Goal: Task Accomplishment & Management: Use online tool/utility

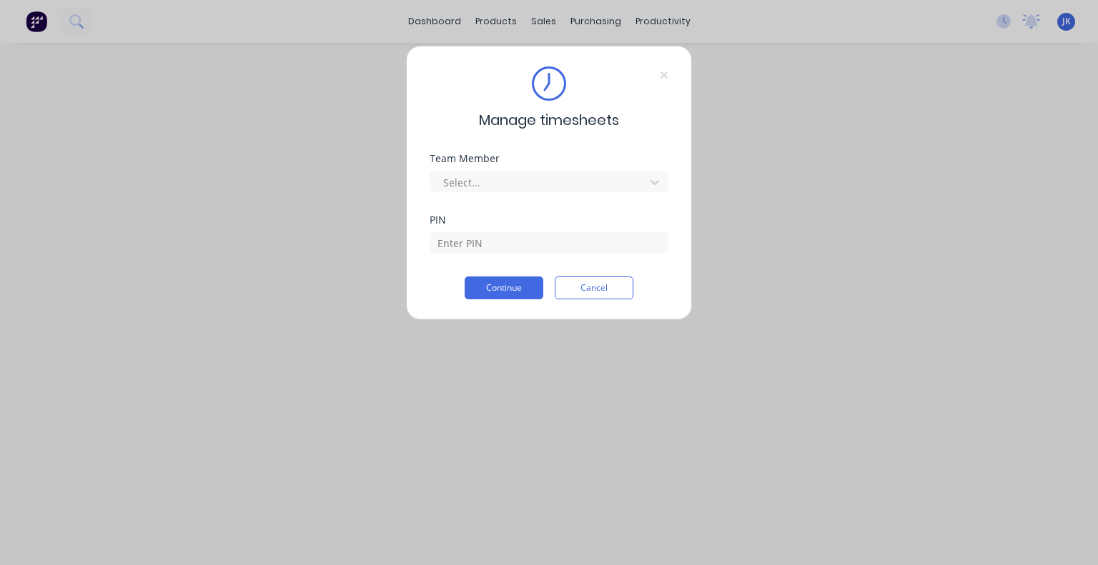
click at [495, 180] on div at bounding box center [540, 183] width 196 height 18
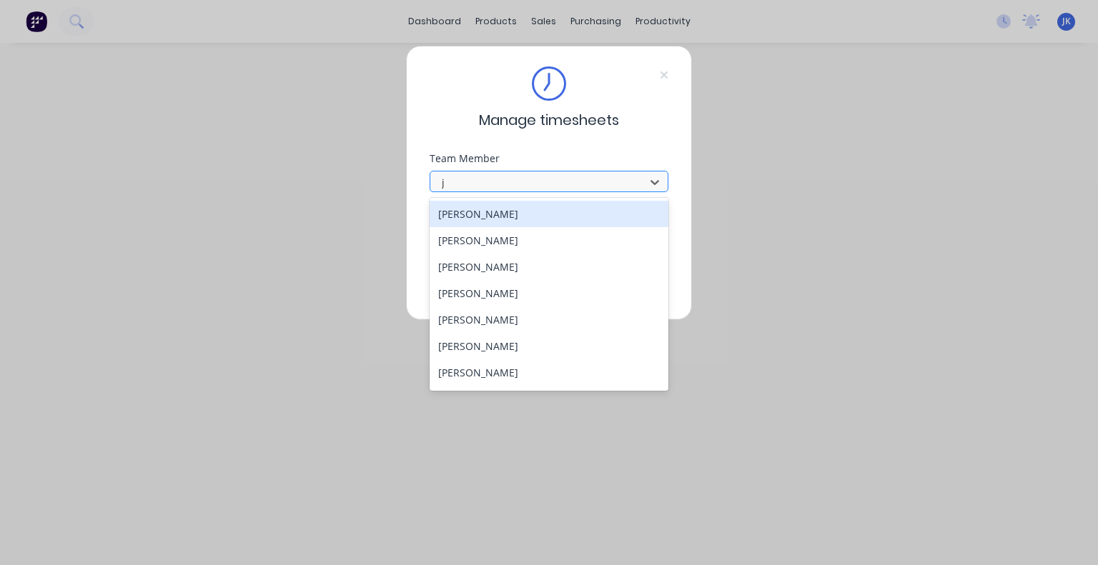
type input "ju"
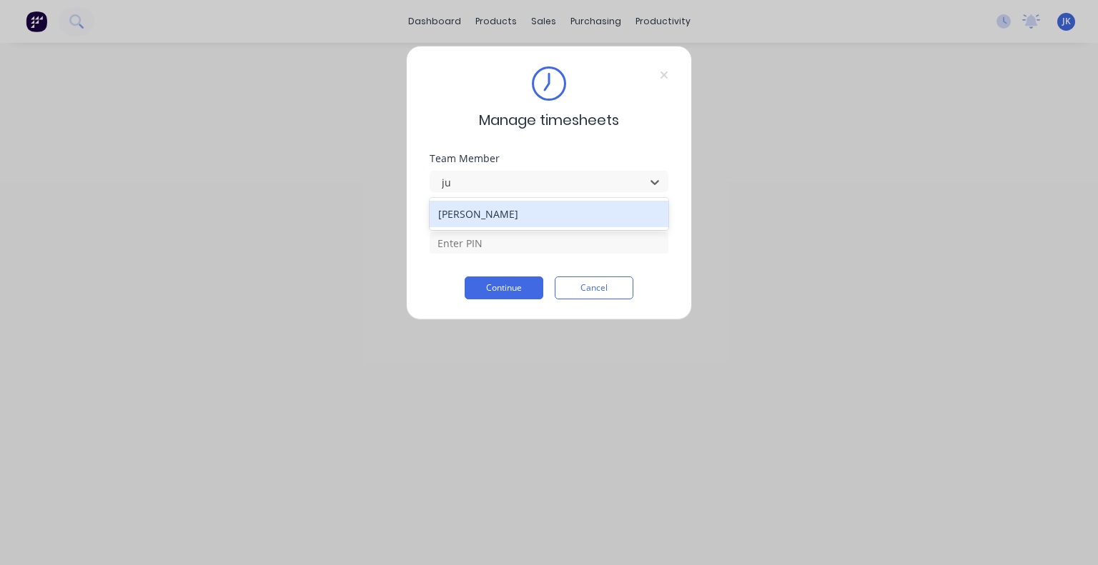
click at [509, 221] on div "[PERSON_NAME]" at bounding box center [549, 214] width 239 height 26
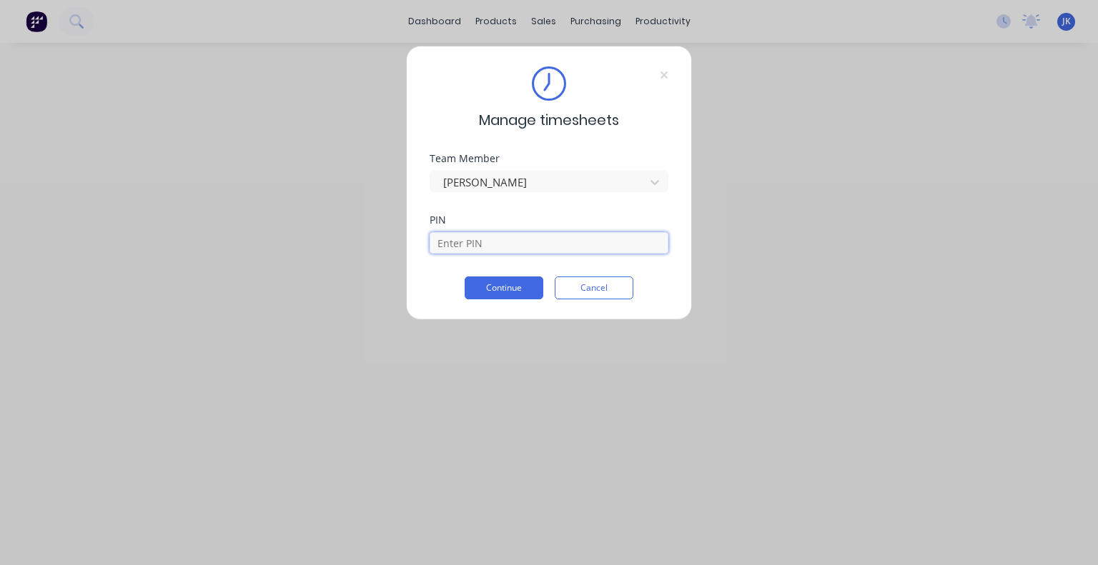
click at [492, 243] on input at bounding box center [549, 242] width 239 height 21
type input "5683"
click at [520, 282] on button "Continue" at bounding box center [504, 288] width 79 height 23
